Goal: Entertainment & Leisure: Consume media (video, audio)

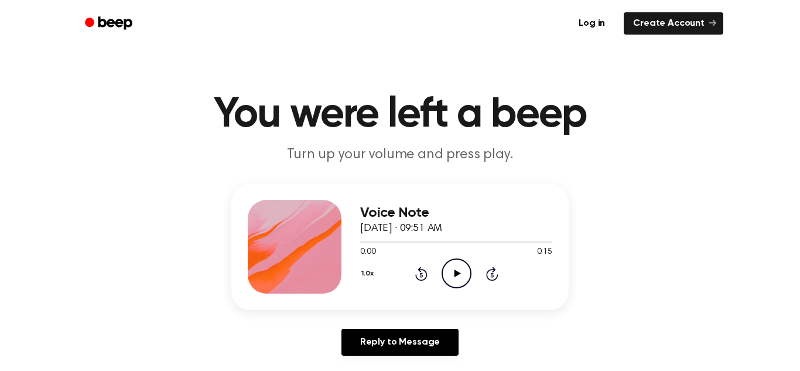
click at [456, 268] on icon "Play Audio" at bounding box center [457, 273] width 30 height 30
click at [449, 271] on icon "Play Audio" at bounding box center [457, 273] width 30 height 30
click at [404, 242] on div at bounding box center [456, 241] width 192 height 9
drag, startPoint x: 404, startPoint y: 242, endPoint x: 381, endPoint y: 244, distance: 22.3
click at [381, 244] on div at bounding box center [456, 241] width 192 height 9
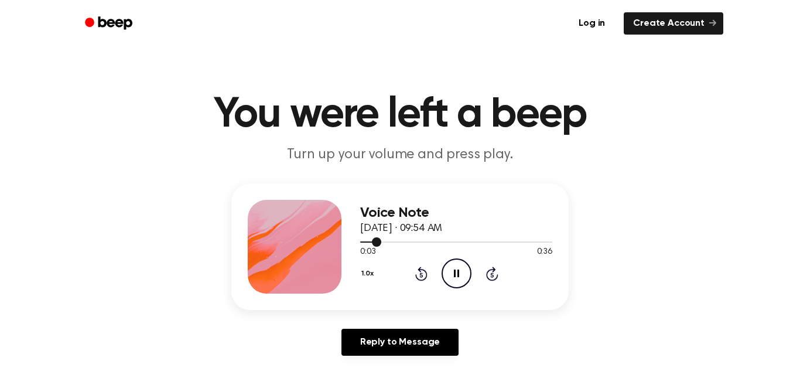
click at [381, 244] on div at bounding box center [456, 241] width 192 height 9
click at [421, 242] on span at bounding box center [416, 241] width 9 height 9
click at [421, 241] on span at bounding box center [419, 241] width 9 height 9
click at [421, 241] on span at bounding box center [418, 241] width 9 height 9
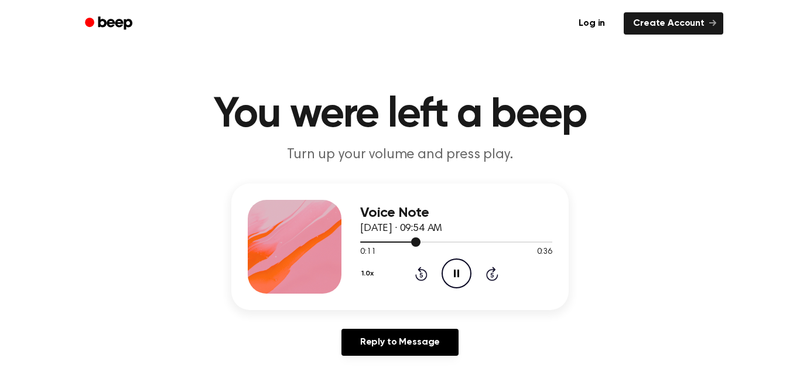
click at [421, 241] on div at bounding box center [456, 241] width 192 height 9
click at [421, 241] on div at bounding box center [456, 241] width 192 height 1
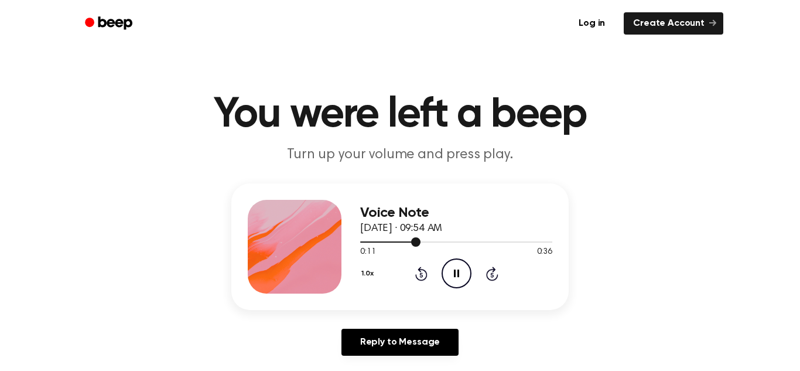
click at [421, 241] on div at bounding box center [456, 241] width 192 height 1
click at [421, 241] on span at bounding box center [419, 241] width 9 height 9
click at [414, 243] on div at bounding box center [456, 241] width 192 height 9
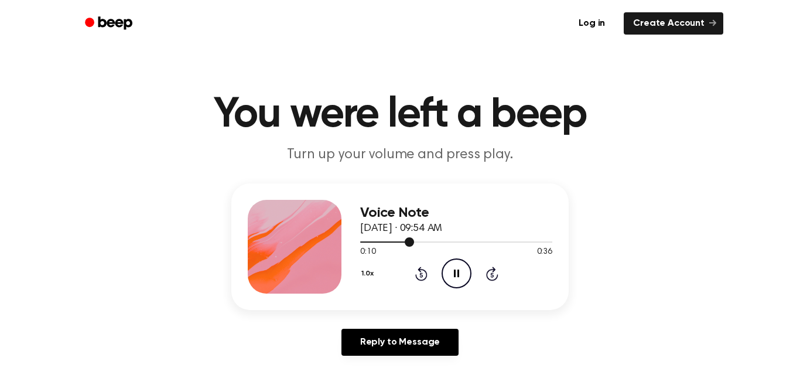
click at [414, 243] on div at bounding box center [456, 241] width 192 height 9
click at [414, 243] on span at bounding box center [412, 241] width 9 height 9
click at [414, 243] on div at bounding box center [456, 241] width 192 height 9
click at [416, 242] on div at bounding box center [456, 241] width 192 height 9
click at [416, 242] on span at bounding box center [419, 241] width 9 height 9
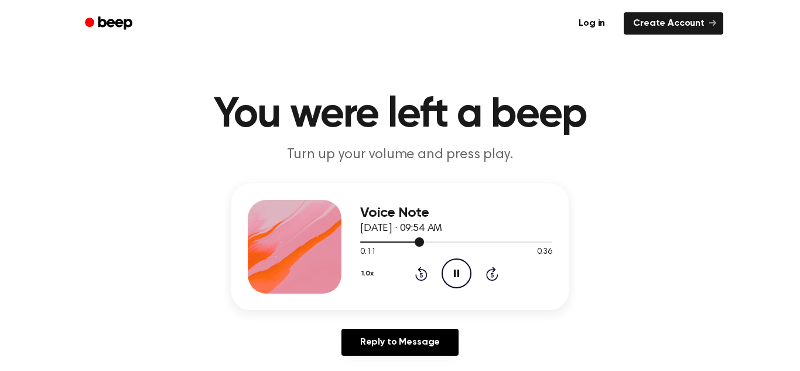
click at [413, 244] on div at bounding box center [456, 241] width 192 height 9
click at [413, 244] on span at bounding box center [411, 241] width 9 height 9
click at [418, 242] on span at bounding box center [412, 241] width 9 height 9
click at [415, 242] on span at bounding box center [416, 241] width 9 height 9
click at [415, 242] on span at bounding box center [415, 241] width 9 height 9
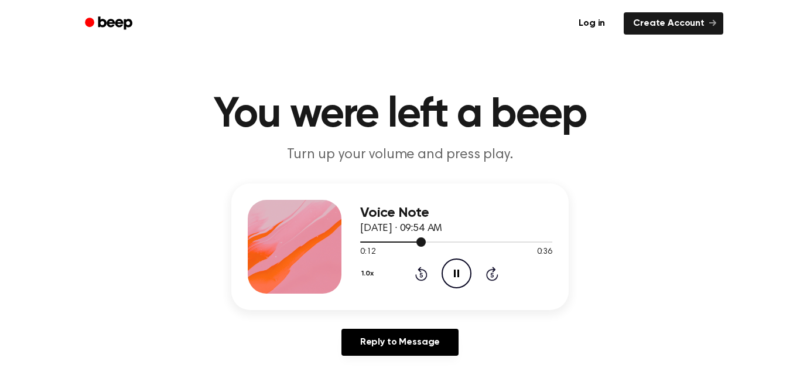
click at [415, 242] on div at bounding box center [456, 241] width 192 height 9
click at [419, 242] on span at bounding box center [415, 241] width 9 height 9
click at [419, 242] on span at bounding box center [419, 241] width 9 height 9
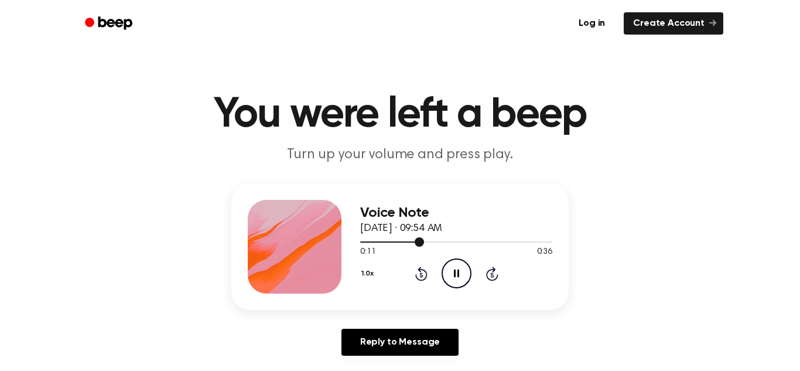
click at [419, 242] on span at bounding box center [419, 241] width 9 height 9
click at [419, 242] on span at bounding box center [422, 241] width 9 height 9
click at [420, 244] on span at bounding box center [422, 241] width 9 height 9
click at [420, 244] on span at bounding box center [420, 241] width 9 height 9
click at [420, 244] on span at bounding box center [416, 241] width 9 height 9
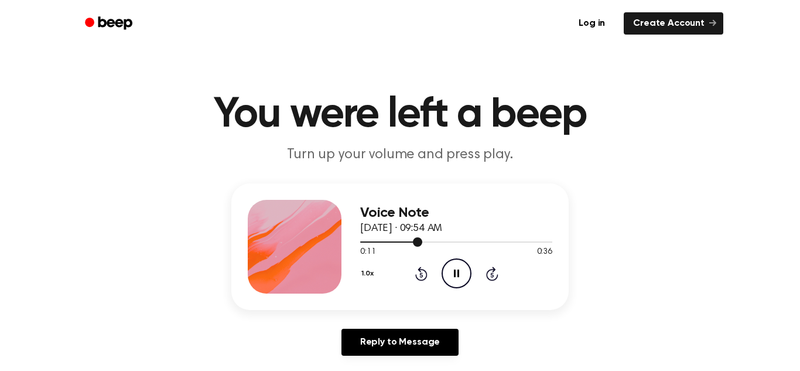
click at [420, 244] on span at bounding box center [417, 241] width 9 height 9
click at [420, 244] on div at bounding box center [456, 241] width 192 height 9
click at [420, 244] on span at bounding box center [415, 241] width 9 height 9
click at [420, 244] on div at bounding box center [456, 241] width 192 height 9
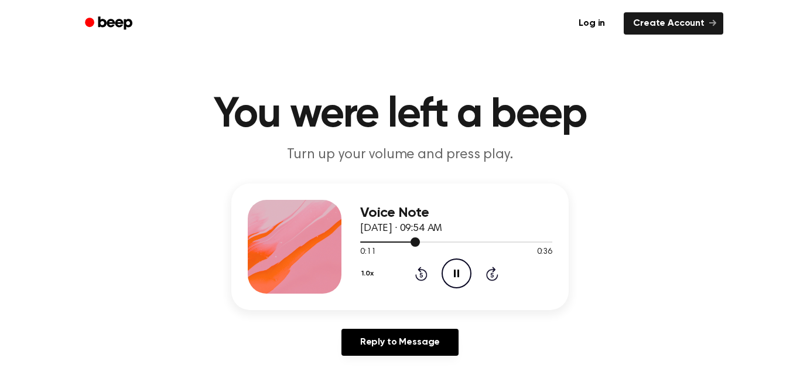
click at [420, 244] on div at bounding box center [456, 241] width 192 height 9
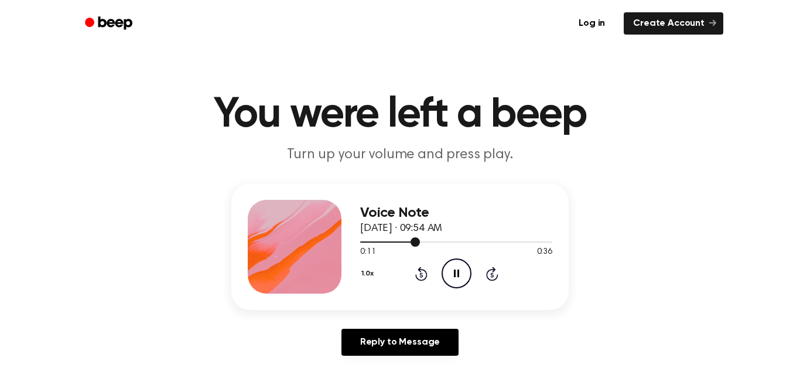
click at [420, 244] on div at bounding box center [456, 241] width 192 height 9
click at [420, 244] on span at bounding box center [421, 241] width 9 height 9
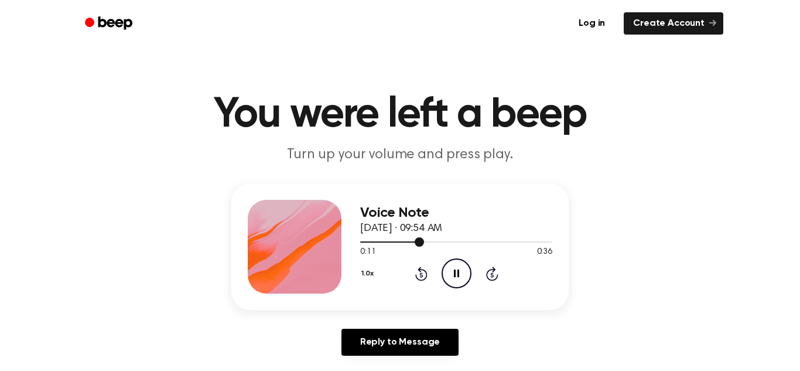
click at [420, 244] on span at bounding box center [419, 241] width 9 height 9
click at [420, 244] on div at bounding box center [456, 241] width 192 height 9
click at [420, 244] on span at bounding box center [420, 241] width 9 height 9
click at [420, 244] on div at bounding box center [456, 241] width 192 height 9
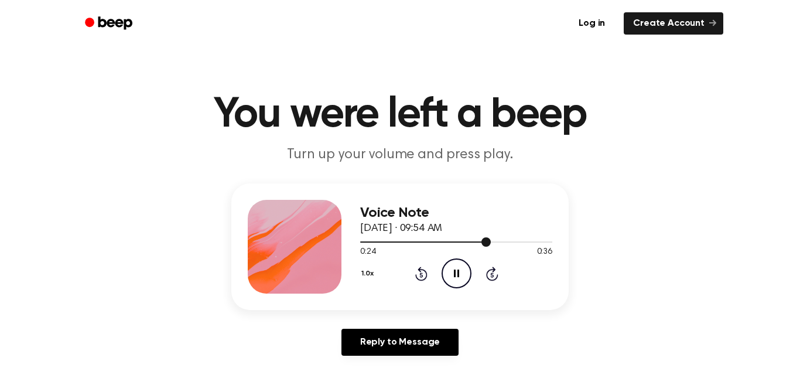
click at [420, 244] on div at bounding box center [456, 241] width 192 height 9
click at [457, 271] on icon "Play Audio" at bounding box center [457, 273] width 30 height 30
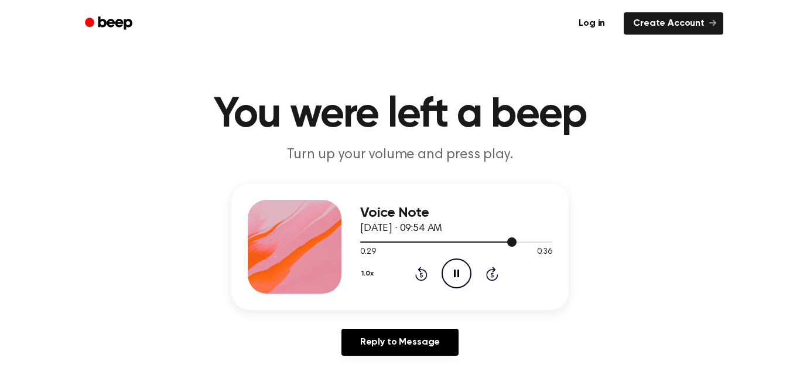
click at [397, 242] on div at bounding box center [438, 241] width 156 height 1
